Goal: Task Accomplishment & Management: Manage account settings

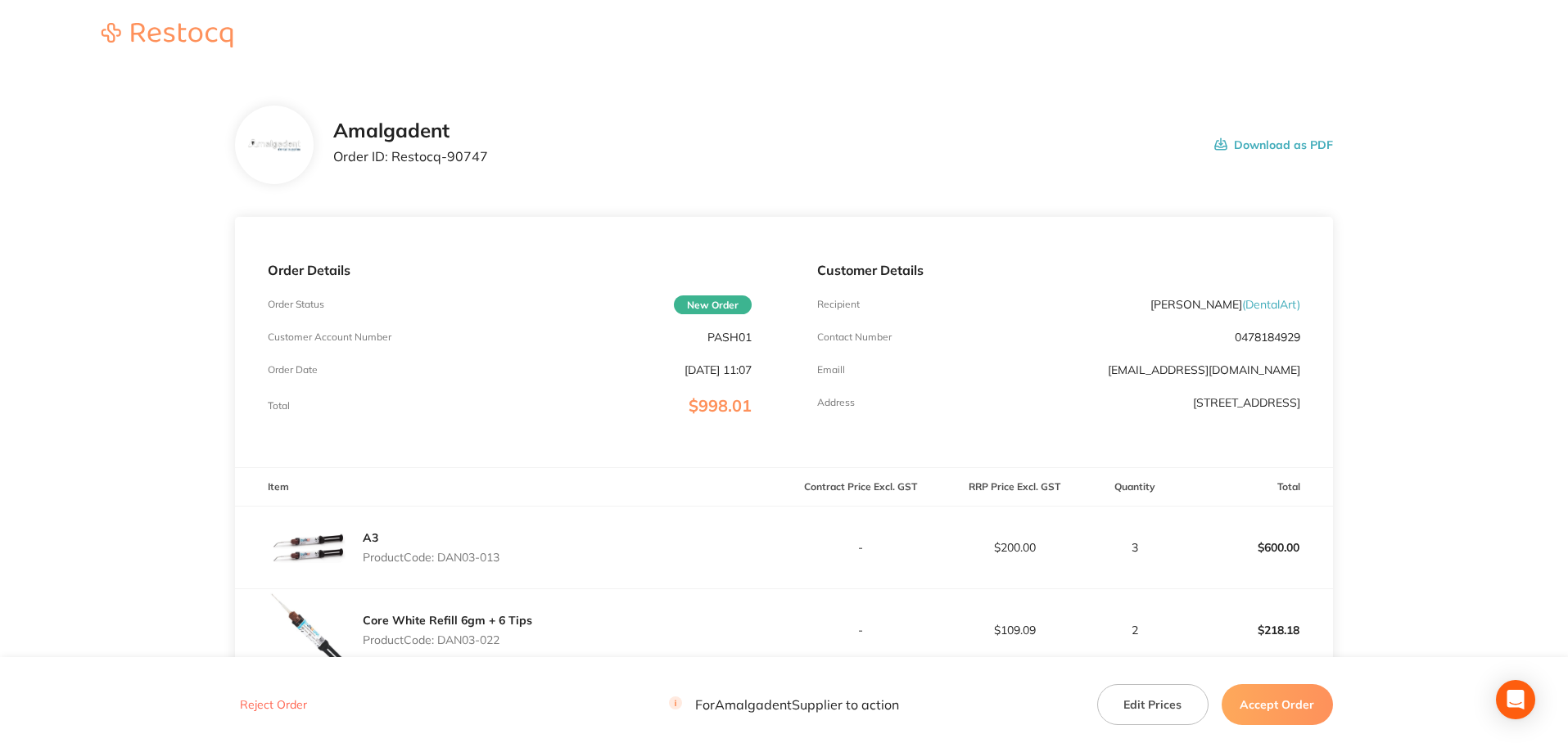
click at [90, 254] on main "Amalgadent Order ID: Restocq- 90747 Download as PDF Order Details Order Status …" at bounding box center [784, 607] width 1568 height 1070
drag, startPoint x: 492, startPoint y: 155, endPoint x: 392, endPoint y: 158, distance: 100.0
click at [392, 158] on div "Amalgadent Order ID: Restocq- 90747 Download as PDF" at bounding box center [833, 145] width 1000 height 51
copy p "Restocq- 90747"
click at [33, 181] on main "Amalgadent Order ID: Restocq- 90747 Download as PDF Order Details Order Status …" at bounding box center [784, 607] width 1568 height 1070
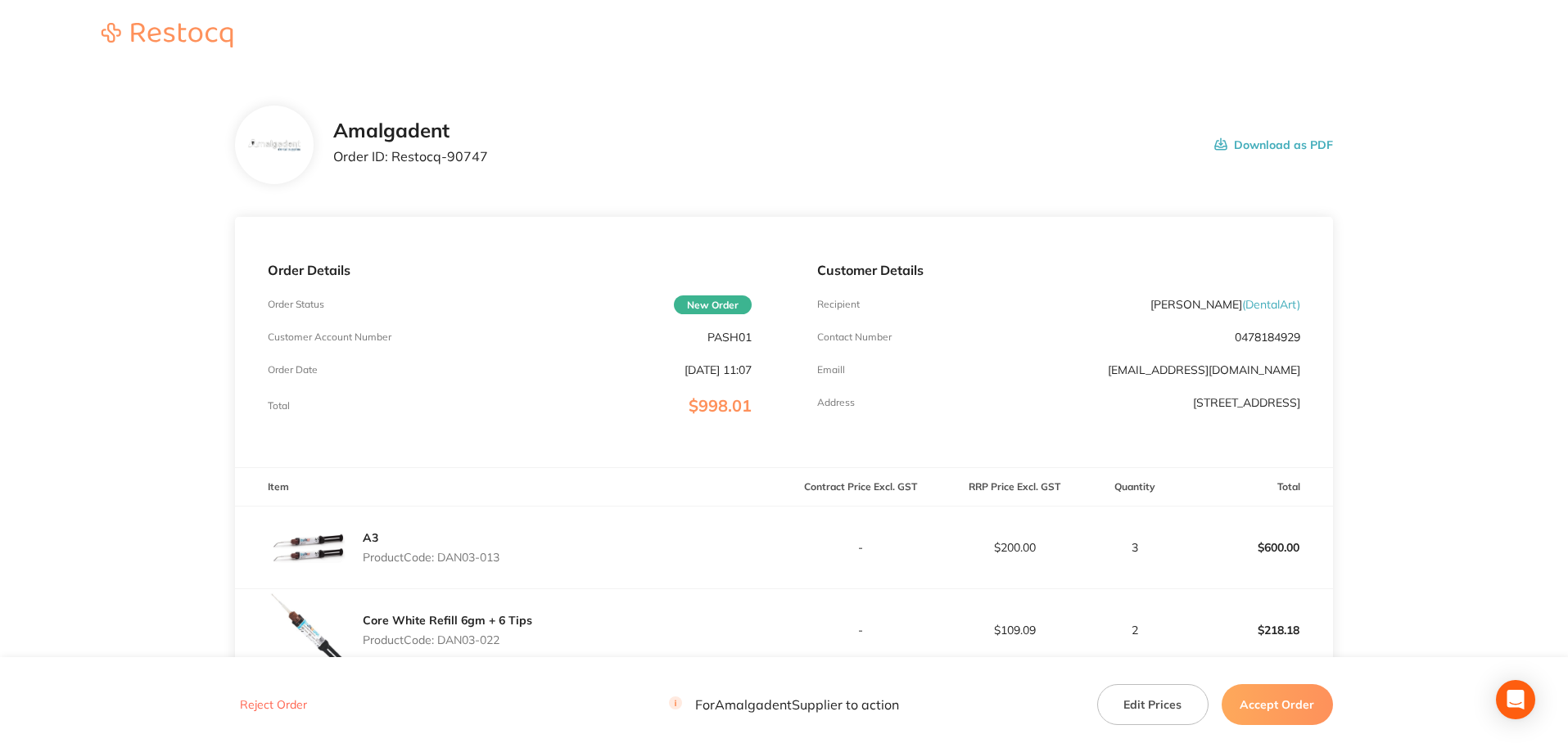
scroll to position [218, 0]
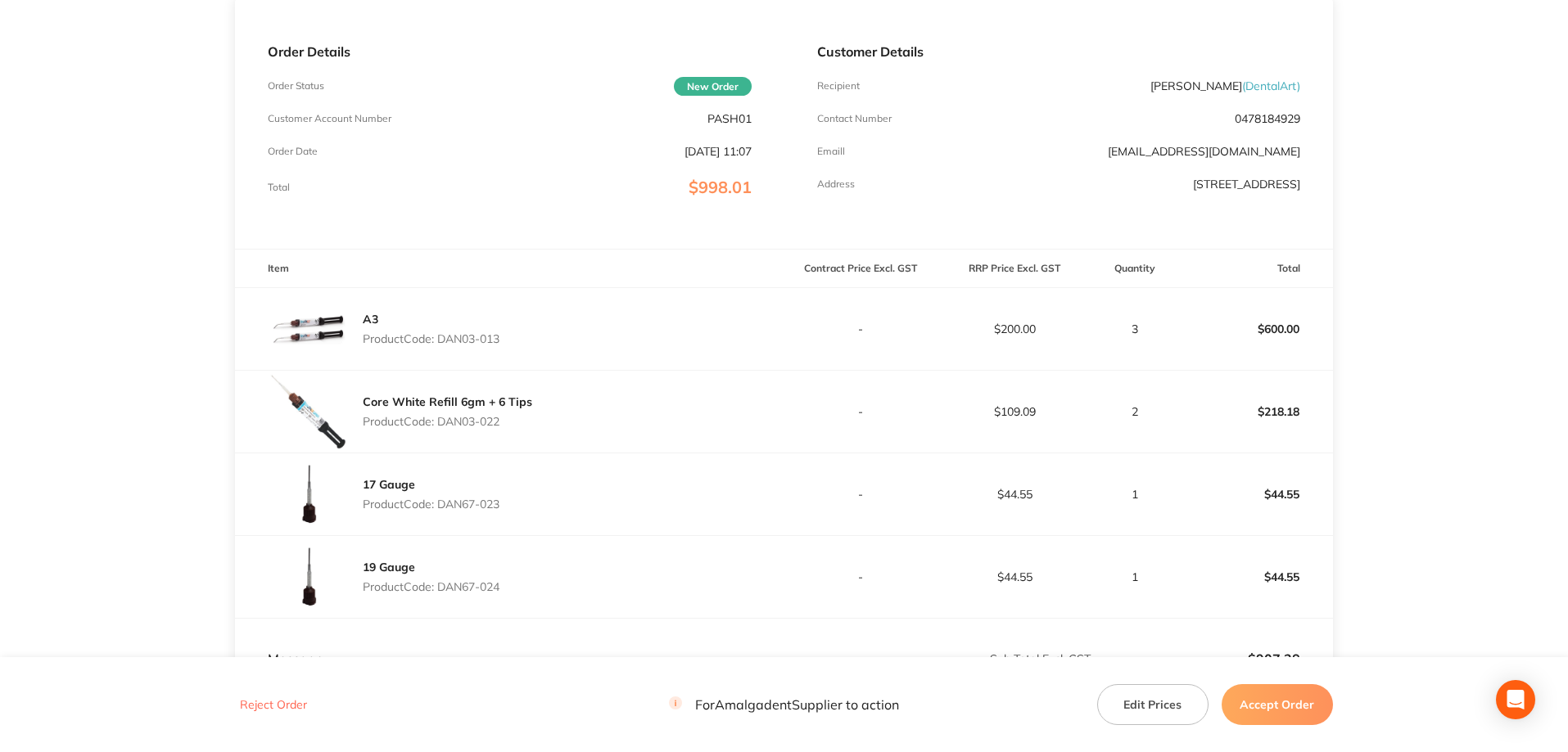
drag, startPoint x: 526, startPoint y: 342, endPoint x: 442, endPoint y: 337, distance: 84.1
click at [442, 337] on div "A3 Product Code: DAN03-013" at bounding box center [509, 328] width 549 height 82
copy p "DAN03-013"
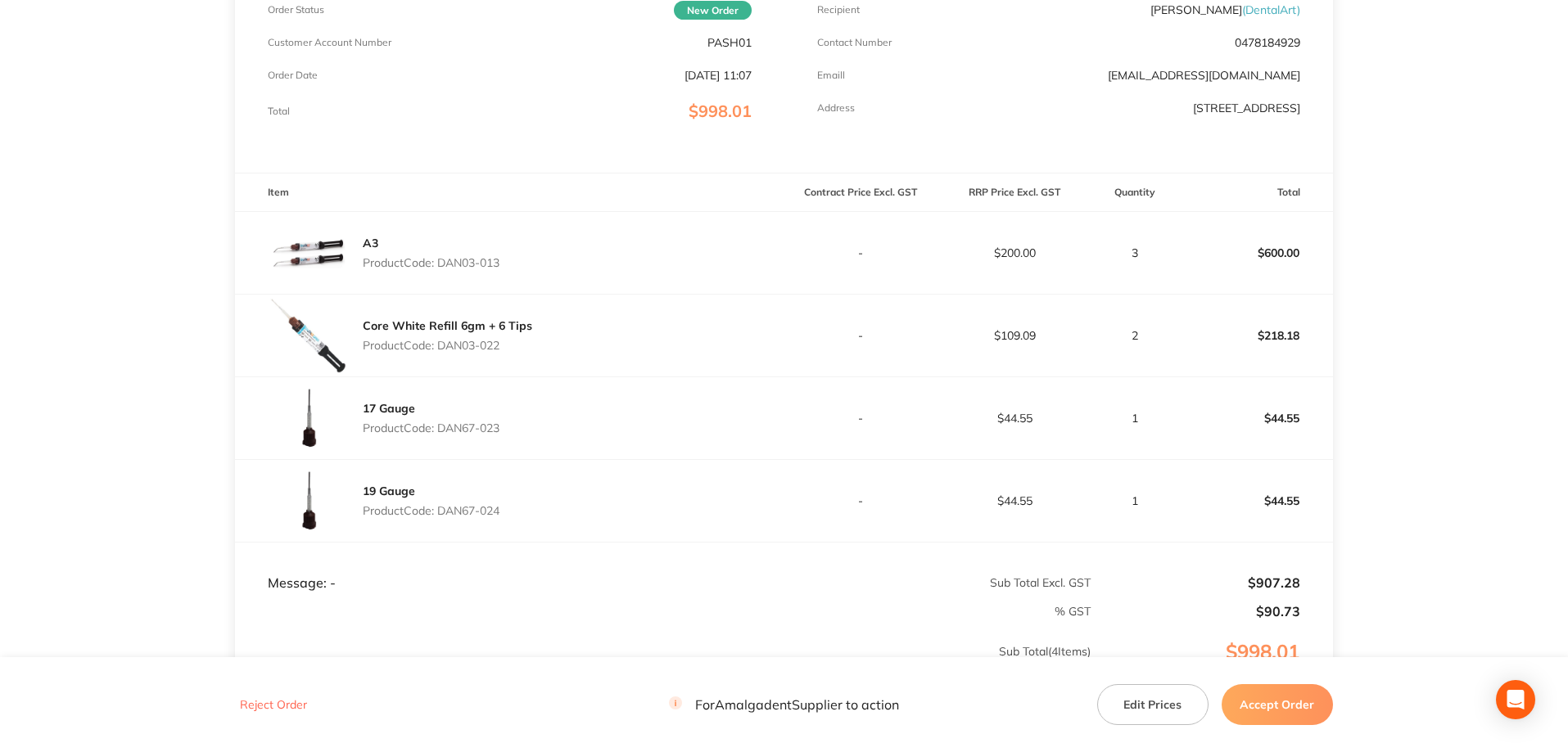
scroll to position [266, 0]
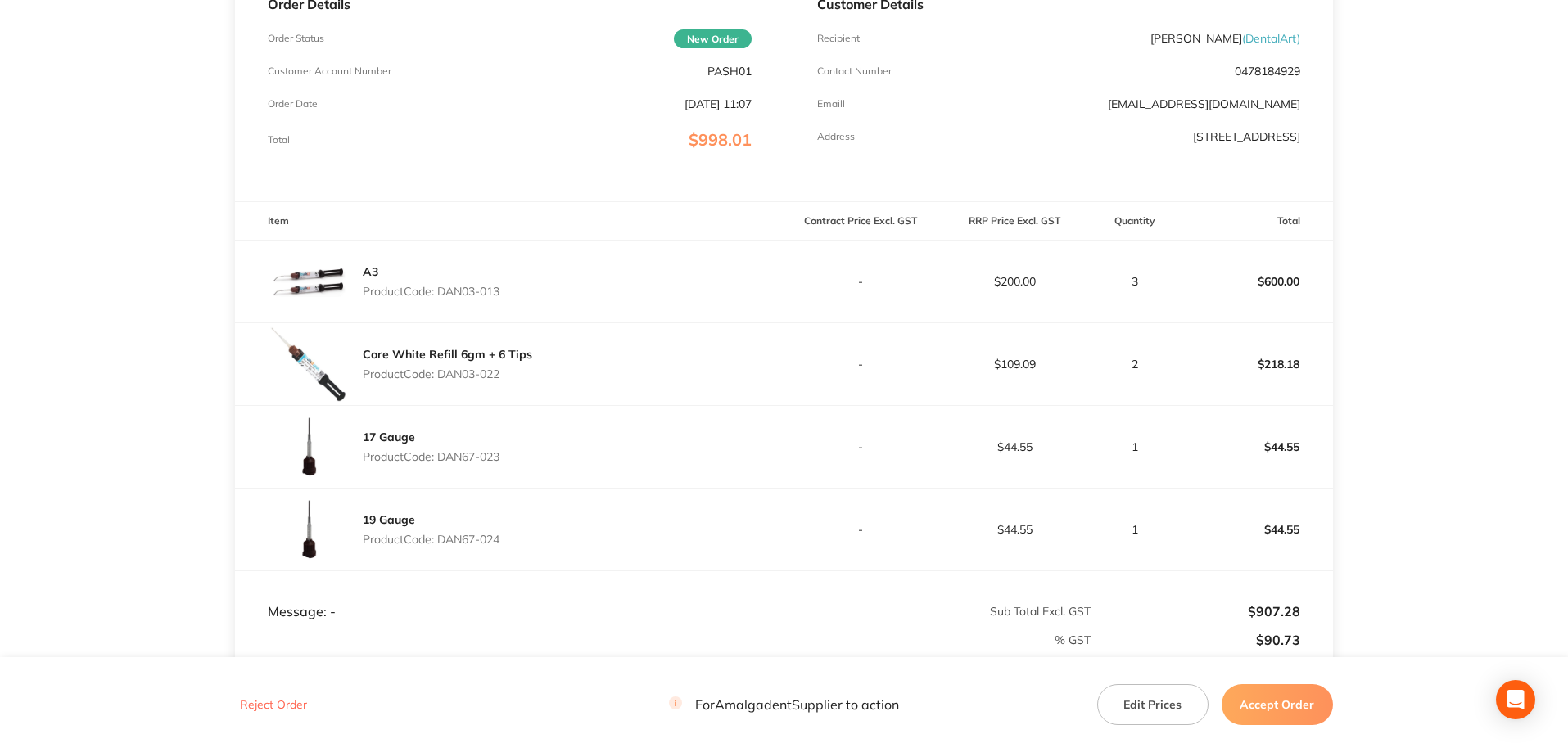
click at [42, 258] on main "Amalgadent Order ID: Restocq- 90747 Download as PDF Order Details Order Status …" at bounding box center [784, 341] width 1568 height 1070
drag, startPoint x: 516, startPoint y: 375, endPoint x: 444, endPoint y: 375, distance: 72.0
click at [442, 370] on p "Product Code: DAN03-022" at bounding box center [447, 374] width 169 height 13
copy p "DAN03-022"
drag, startPoint x: 521, startPoint y: 459, endPoint x: 443, endPoint y: 458, distance: 78.0
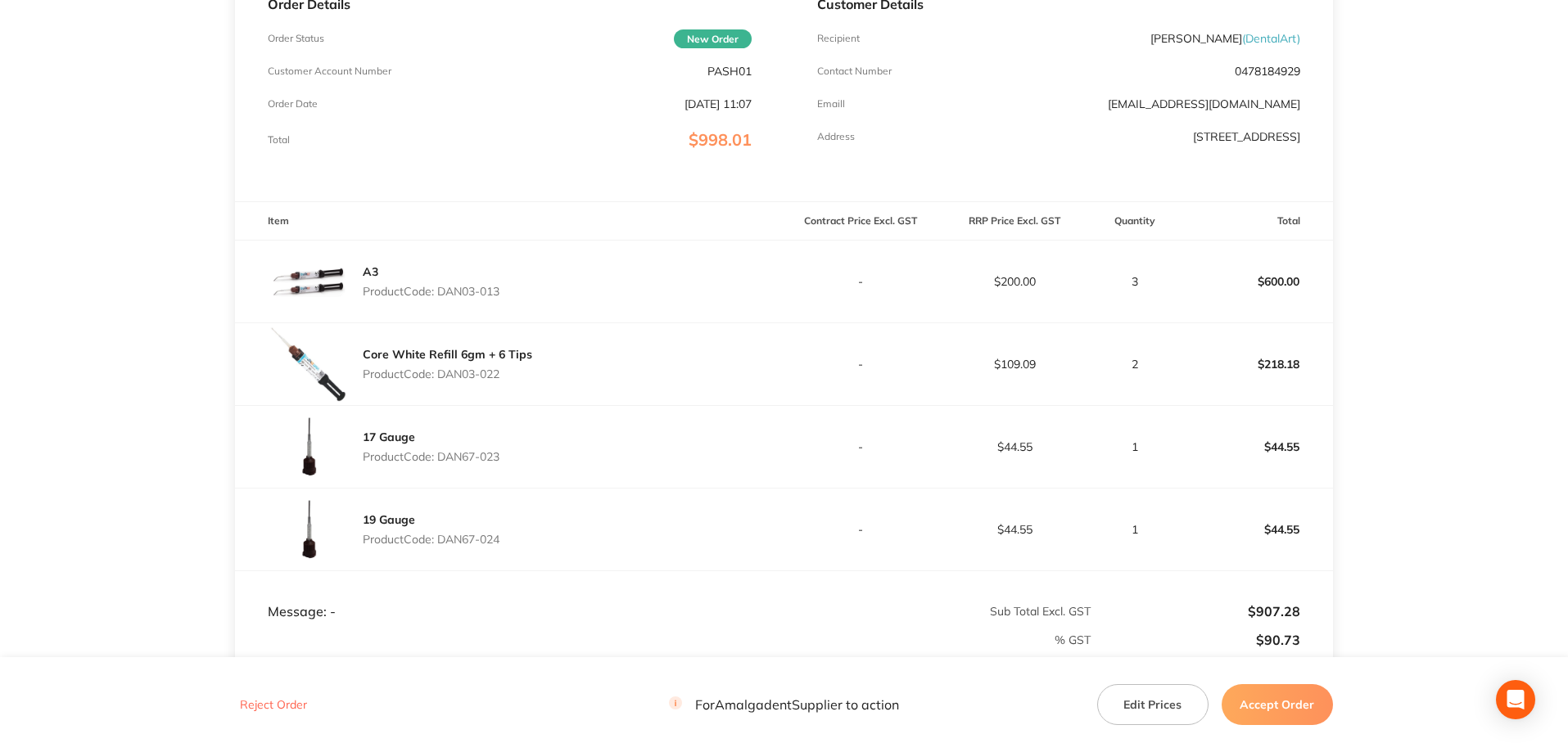
click at [443, 458] on div "17 Gauge Product Code: DAN67-023" at bounding box center [509, 446] width 549 height 82
copy p "DAN67-023"
click at [7, 345] on main "Amalgadent Order ID: Restocq- 90747 Download as PDF Order Details Order Status …" at bounding box center [784, 341] width 1568 height 1070
drag, startPoint x: 488, startPoint y: 543, endPoint x: 444, endPoint y: 538, distance: 44.3
click at [443, 542] on div "19 Gauge Product Code: DAN67-024" at bounding box center [509, 529] width 549 height 82
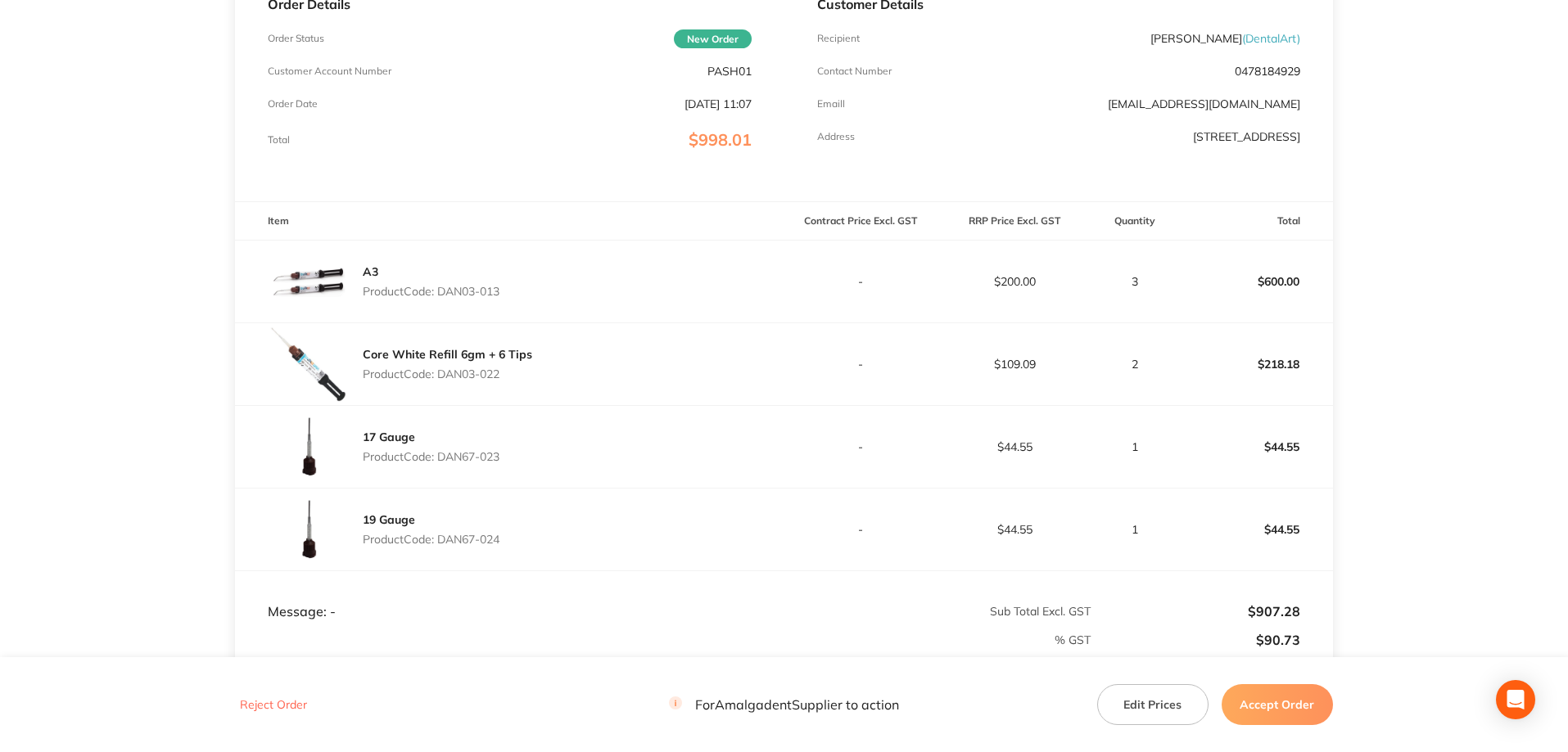
copy p "DAN67-024"
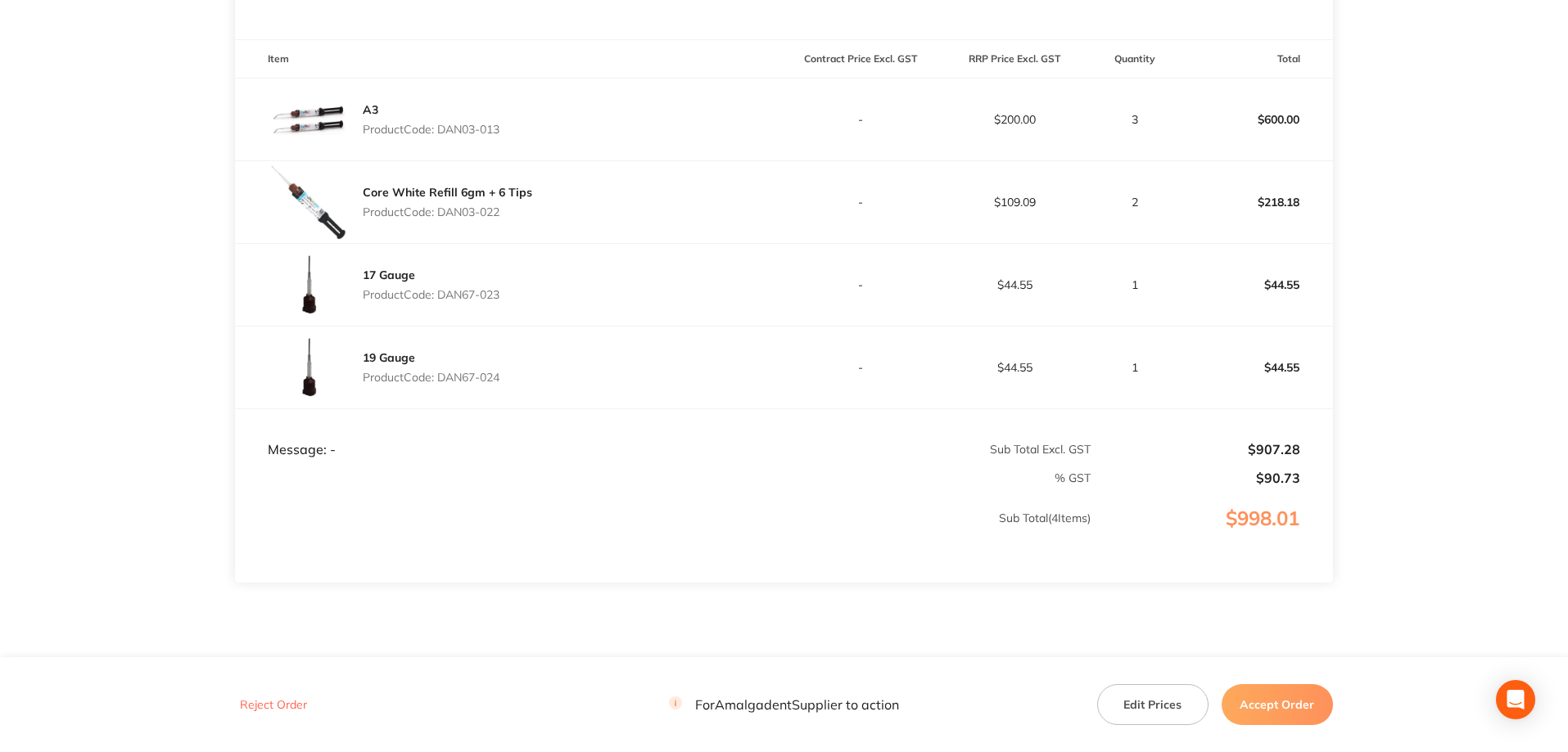
scroll to position [485, 0]
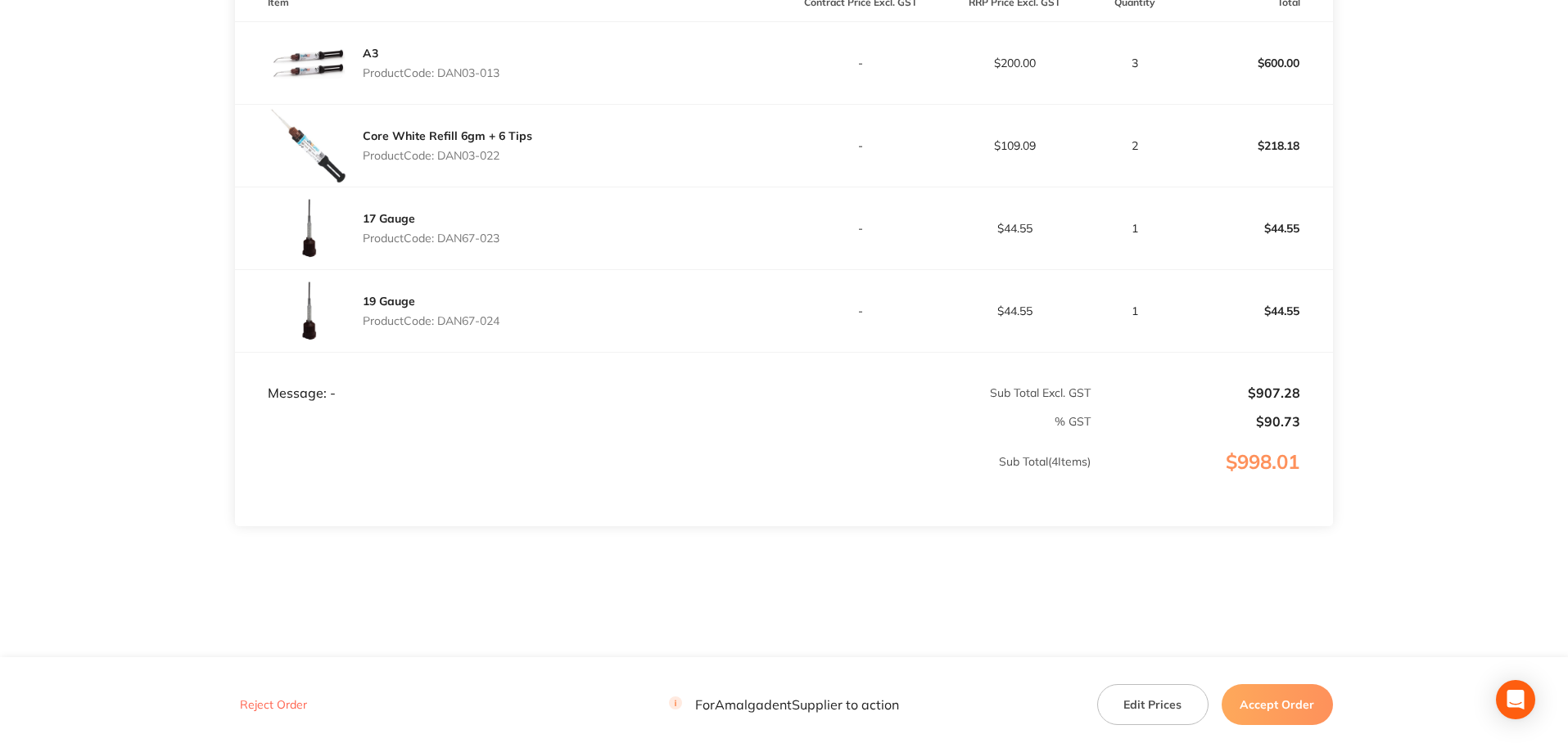
click at [1483, 253] on main "Amalgadent Order ID: Restocq- 90747 Download as PDF Order Details Order Status …" at bounding box center [784, 123] width 1568 height 1070
click at [1273, 713] on button "Accept Order" at bounding box center [1277, 705] width 111 height 41
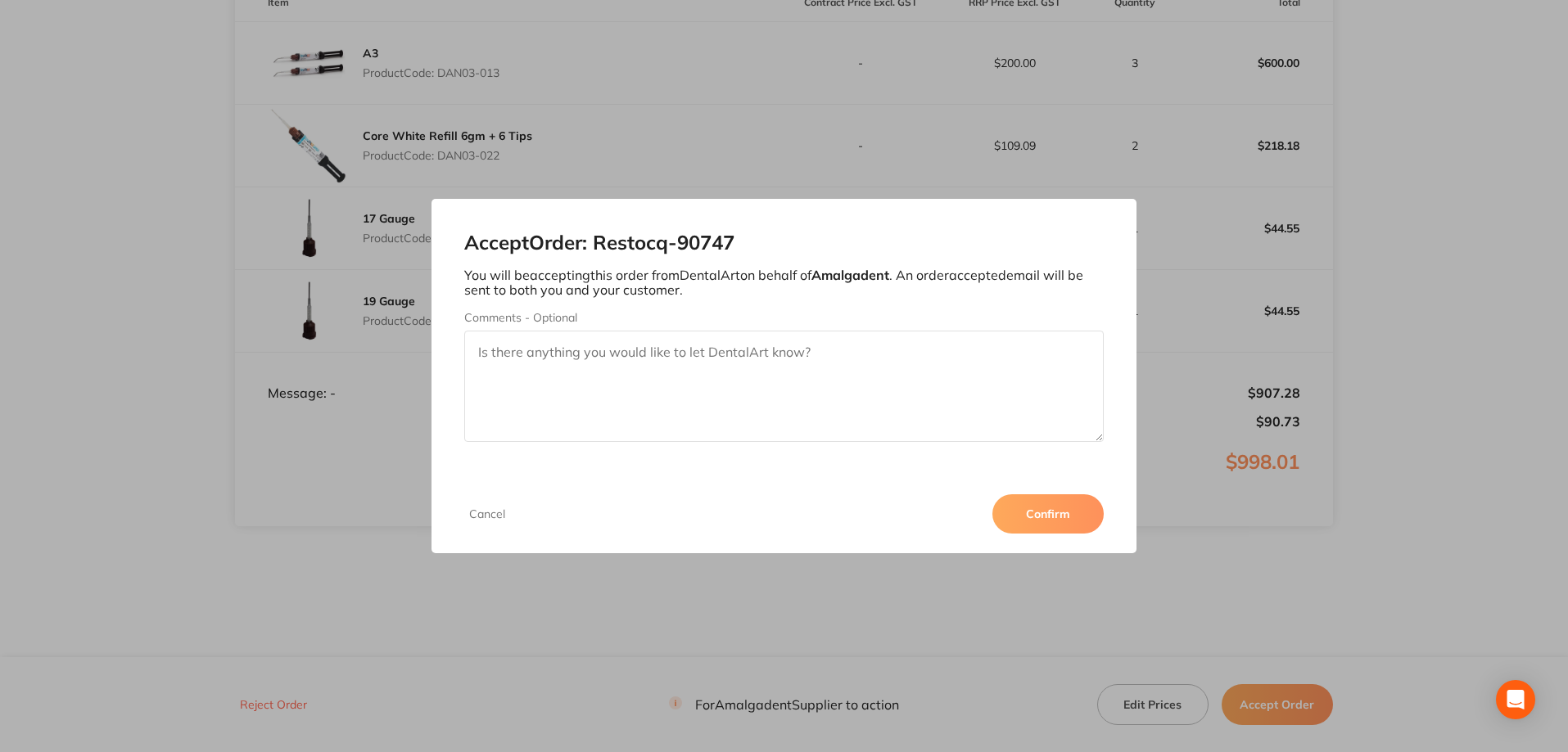
click at [1067, 507] on button "Confirm" at bounding box center [1047, 514] width 111 height 39
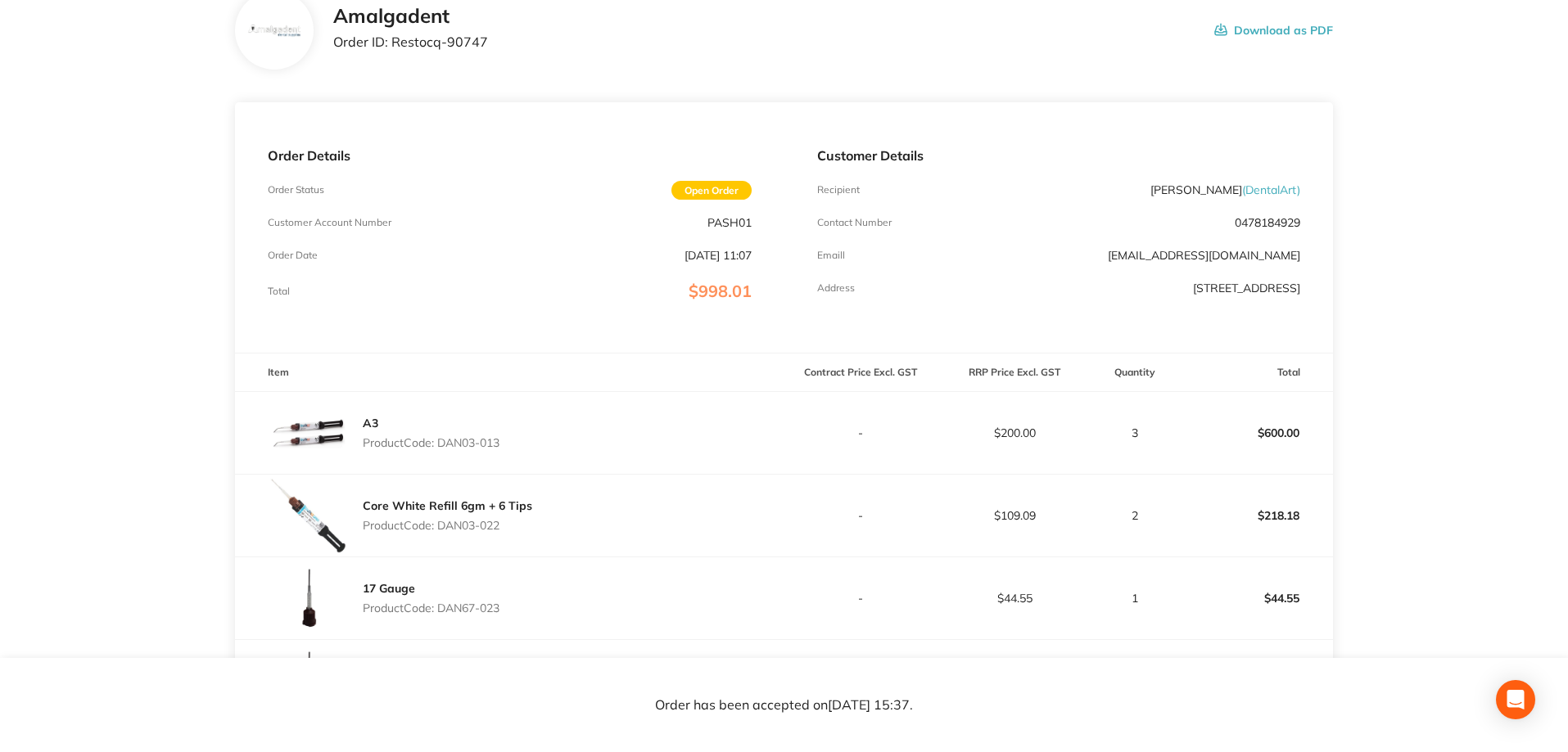
scroll to position [0, 0]
